Goal: Check status: Check status

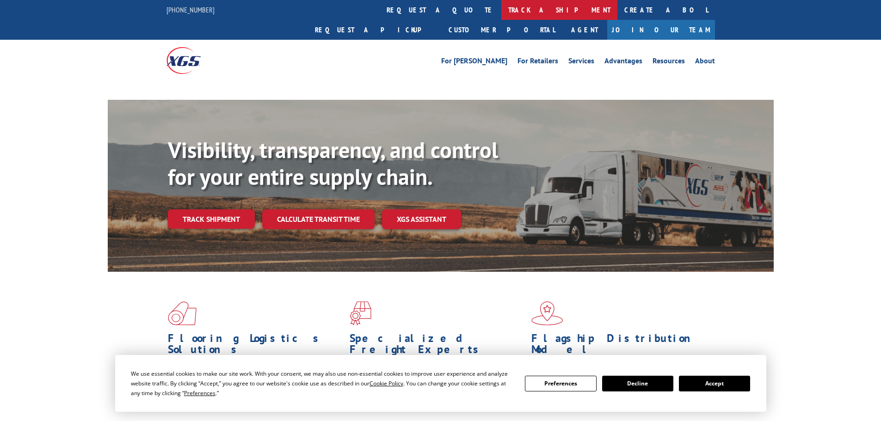
click at [501, 16] on link "track a shipment" at bounding box center [559, 10] width 116 height 20
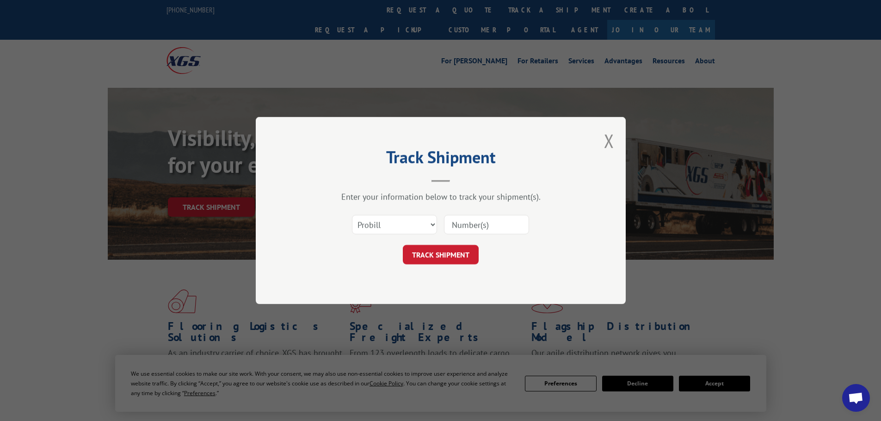
drag, startPoint x: 441, startPoint y: 222, endPoint x: 450, endPoint y: 223, distance: 8.8
click at [442, 222] on div "Select category... Probill BOL PO" at bounding box center [440, 224] width 277 height 31
click at [507, 228] on input at bounding box center [486, 224] width 85 height 19
paste input "8504724211"
type input "8504724211"
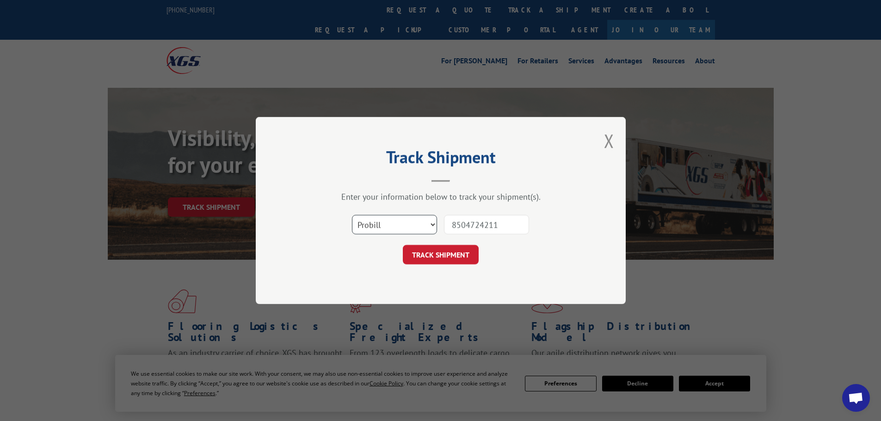
drag, startPoint x: 395, startPoint y: 222, endPoint x: 396, endPoint y: 217, distance: 4.7
click at [395, 222] on select "Select category... Probill BOL PO" at bounding box center [394, 224] width 85 height 19
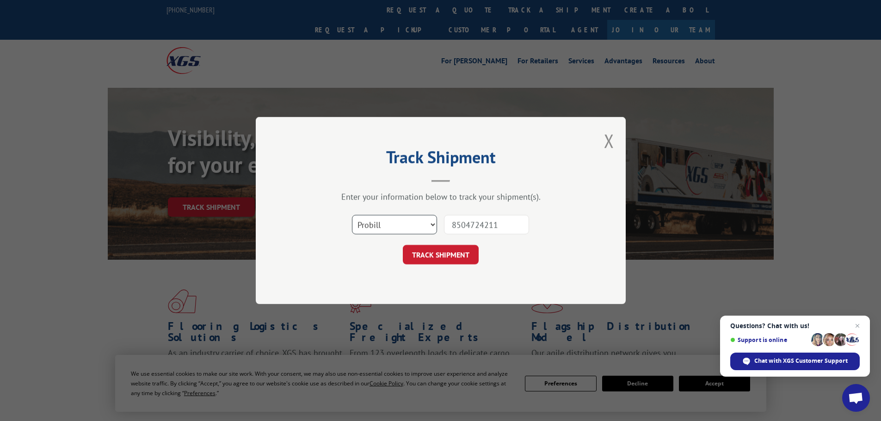
click at [352, 215] on select "Select category... Probill BOL PO" at bounding box center [394, 224] width 85 height 19
click at [463, 259] on button "TRACK SHIPMENT" at bounding box center [441, 254] width 76 height 19
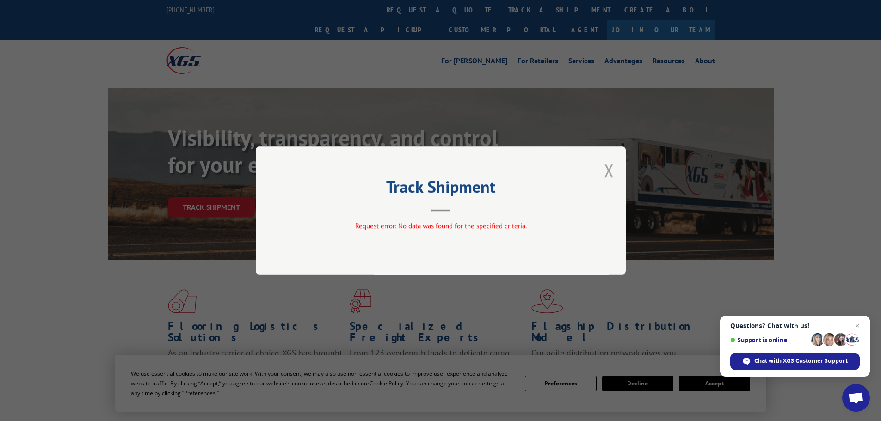
click at [604, 175] on button "Close modal" at bounding box center [609, 170] width 10 height 24
